Goal: Browse casually: Explore the website without a specific task or goal

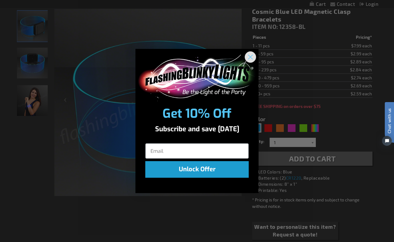
click at [253, 56] on circle "Close dialog" at bounding box center [250, 57] width 10 height 10
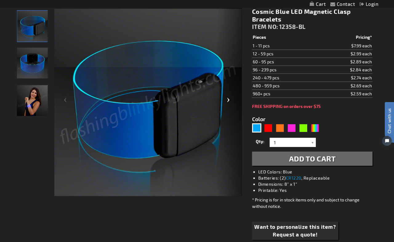
click at [231, 102] on div "Next" at bounding box center [229, 102] width 25 height 189
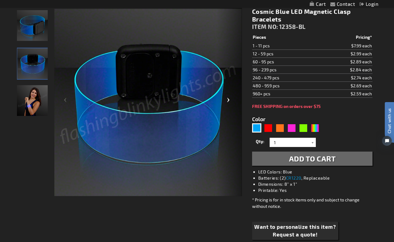
click at [231, 102] on div "Next" at bounding box center [229, 102] width 25 height 189
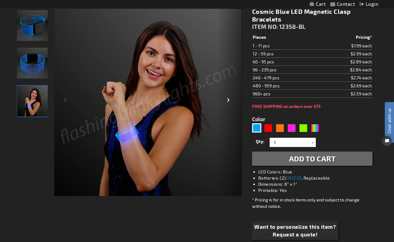
click at [231, 102] on div "Next" at bounding box center [229, 102] width 25 height 189
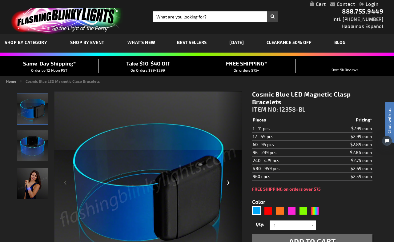
click at [232, 185] on div "Next" at bounding box center [229, 185] width 25 height 189
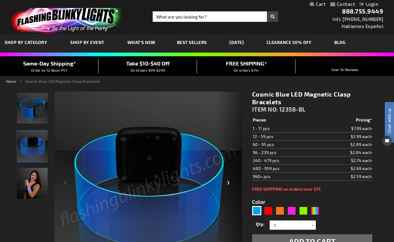
click at [231, 184] on div "Next" at bounding box center [229, 185] width 25 height 189
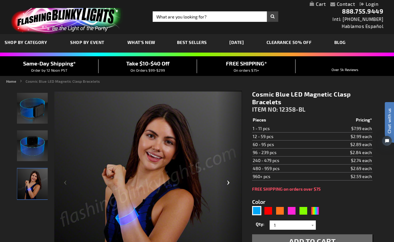
click at [231, 184] on div "Next" at bounding box center [229, 185] width 25 height 189
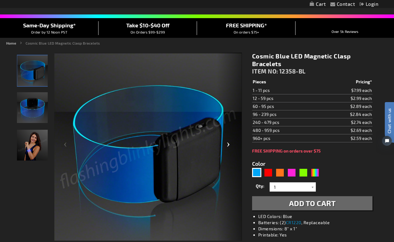
scroll to position [40, 0]
